Goal: Task Accomplishment & Management: Manage account settings

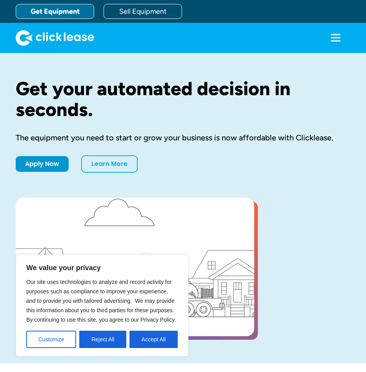
click at [332, 35] on icon "menu" at bounding box center [336, 34] width 10 height 1
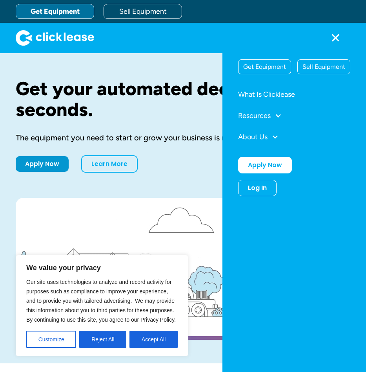
click at [255, 185] on div "Log In" at bounding box center [257, 188] width 19 height 8
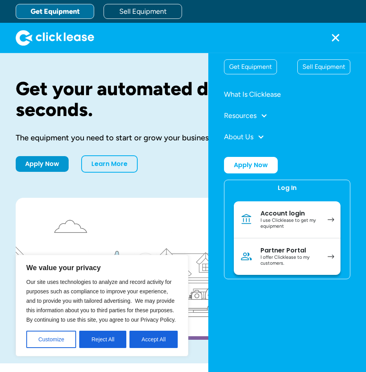
click at [289, 254] on div "I offer Clicklease to my customers." at bounding box center [290, 260] width 59 height 12
